Goal: Task Accomplishment & Management: Manage account settings

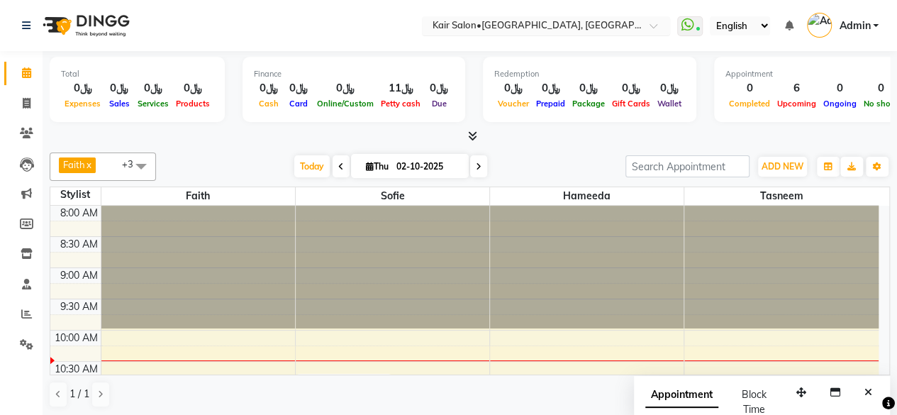
drag, startPoint x: 833, startPoint y: 5, endPoint x: 638, endPoint y: 18, distance: 195.5
click at [638, 18] on div "Select Location × Kair Salon•[GEOGRAPHIC_DATA], [GEOGRAPHIC_DATA]" at bounding box center [546, 25] width 248 height 19
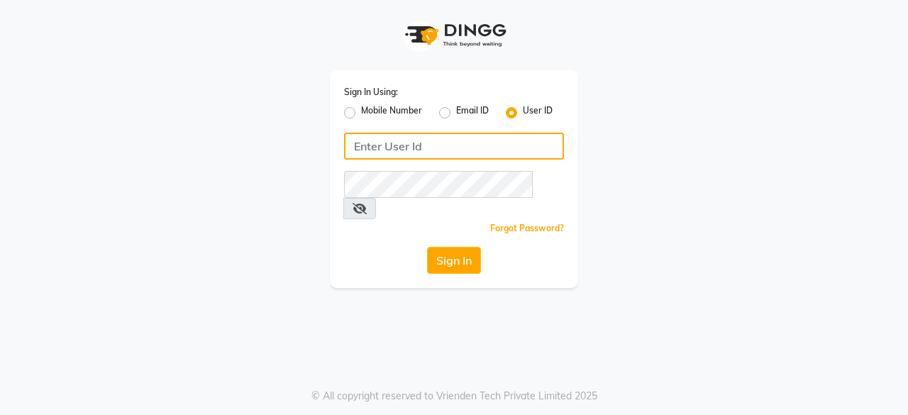
click at [422, 146] on input "Username" at bounding box center [454, 146] width 220 height 27
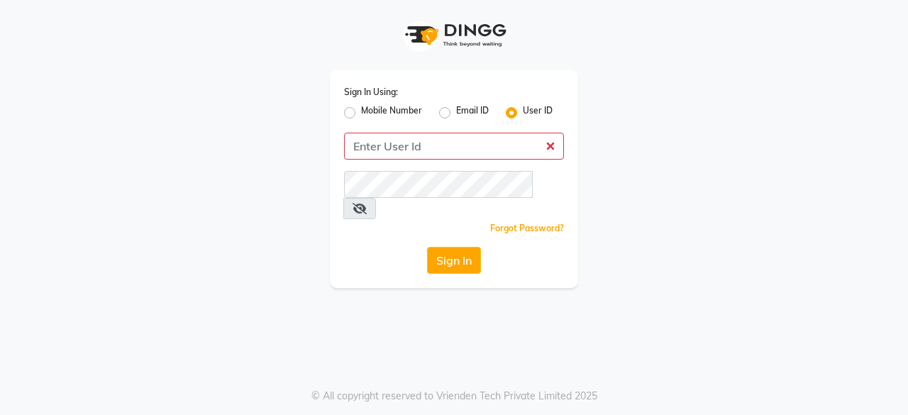
click at [361, 113] on label "Mobile Number" at bounding box center [391, 112] width 61 height 17
click at [361, 113] on input "Mobile Number" at bounding box center [365, 108] width 9 height 9
radio input "true"
radio input "false"
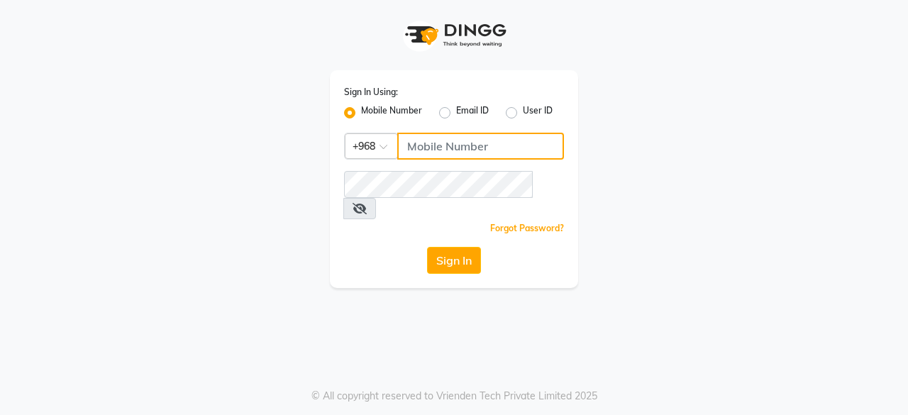
click at [436, 150] on input "Username" at bounding box center [480, 146] width 167 height 27
type input "98209907"
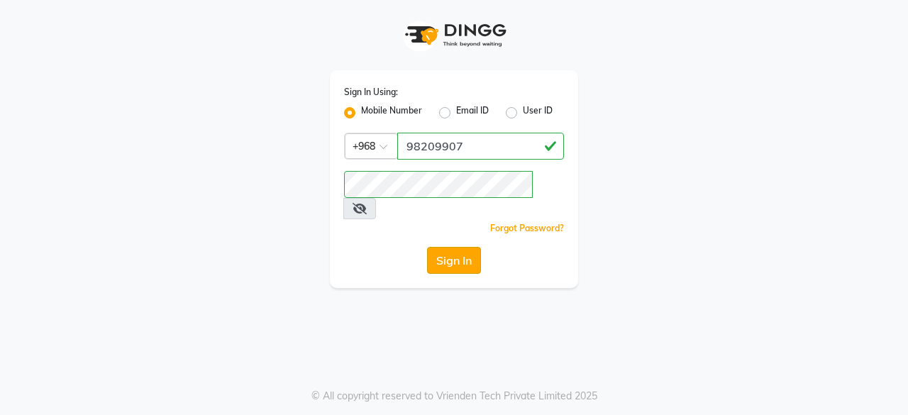
click at [456, 247] on button "Sign In" at bounding box center [454, 260] width 54 height 27
click at [367, 203] on icon at bounding box center [360, 208] width 14 height 11
click at [464, 247] on button "Sign In" at bounding box center [454, 260] width 54 height 27
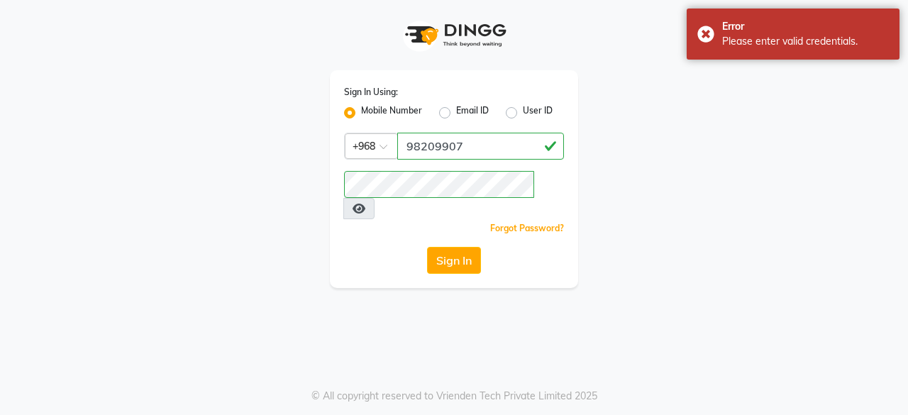
click at [365, 203] on icon at bounding box center [359, 208] width 13 height 11
click at [456, 109] on label "Email ID" at bounding box center [472, 112] width 33 height 17
click at [456, 109] on input "Email ID" at bounding box center [460, 108] width 9 height 9
radio input "true"
radio input "false"
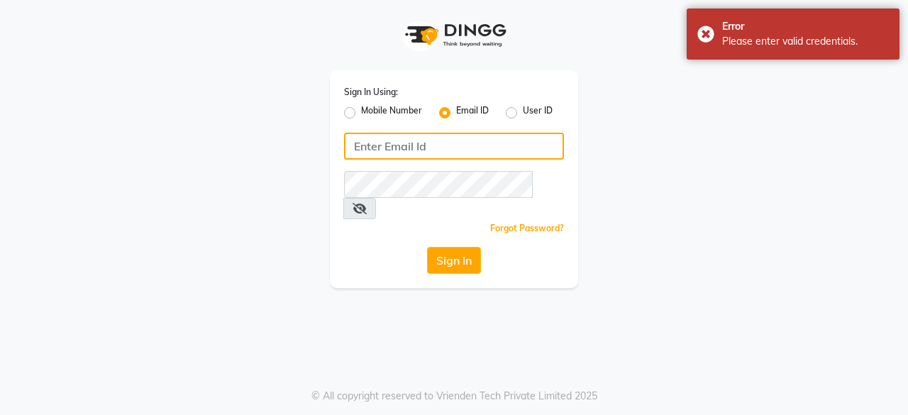
click at [442, 149] on input "Username" at bounding box center [454, 146] width 220 height 27
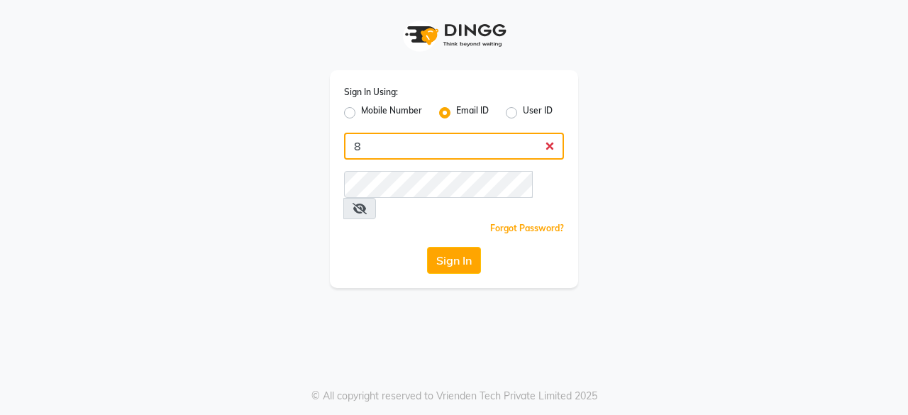
click at [387, 137] on input "8" at bounding box center [454, 146] width 220 height 27
type input "8"
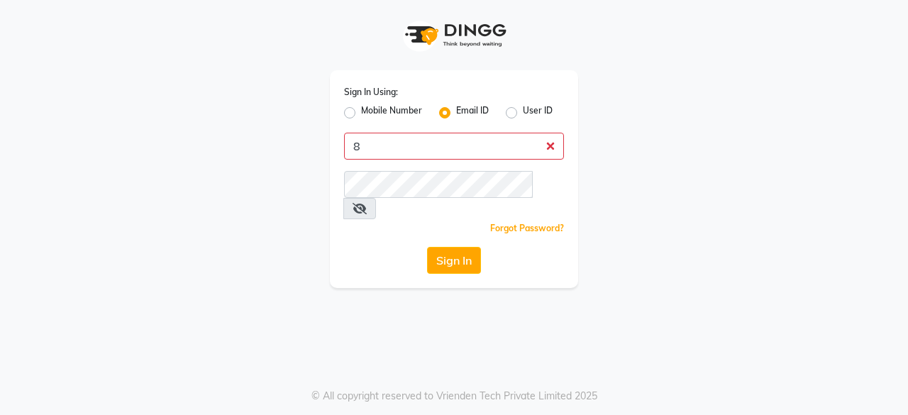
click at [361, 110] on label "Mobile Number" at bounding box center [391, 112] width 61 height 17
click at [361, 110] on input "Mobile Number" at bounding box center [365, 108] width 9 height 9
radio input "true"
radio input "false"
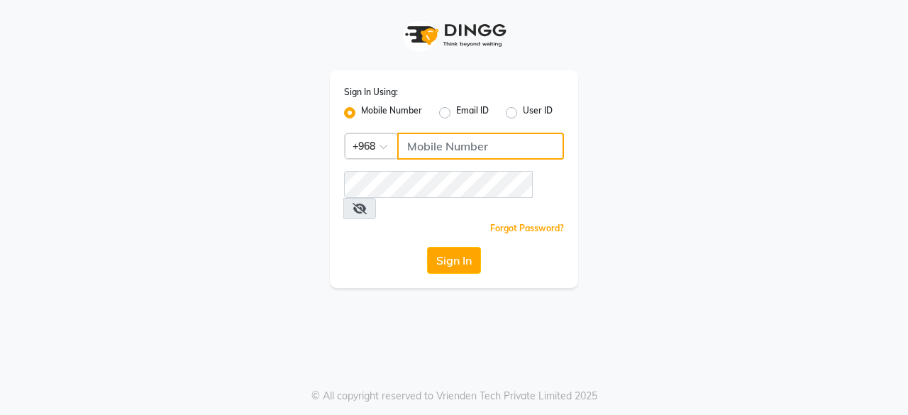
click at [438, 148] on input "Username" at bounding box center [480, 146] width 167 height 27
type input "98209907"
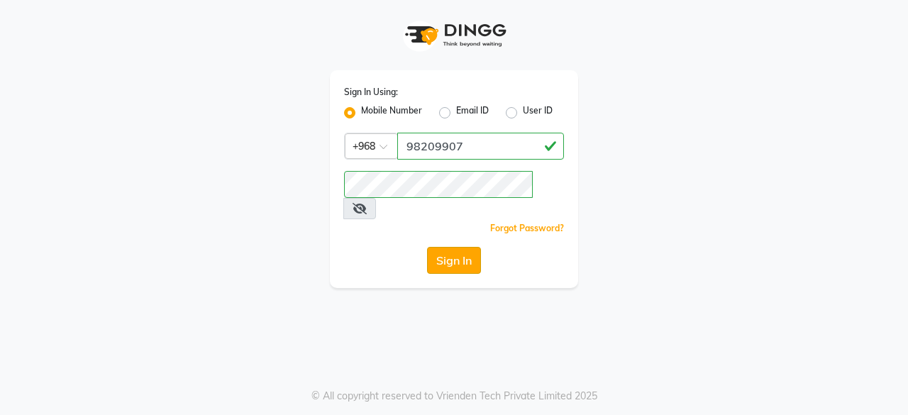
click at [463, 247] on button "Sign In" at bounding box center [454, 260] width 54 height 27
